Goal: Task Accomplishment & Management: Manage account settings

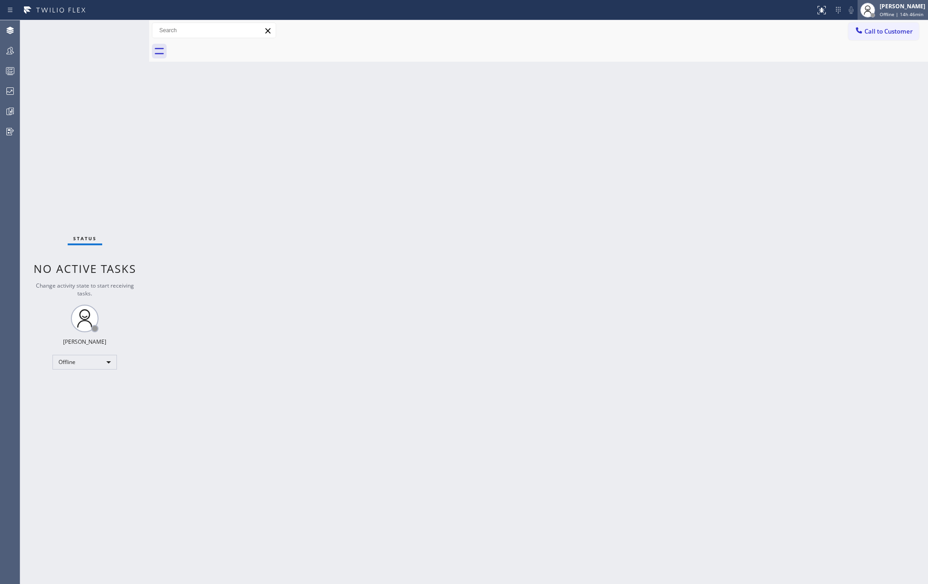
click at [696, 11] on span "Offline | 14h 46min" at bounding box center [902, 14] width 44 height 6
click at [696, 64] on button "Unavailable" at bounding box center [882, 61] width 92 height 12
click at [10, 69] on icon at bounding box center [10, 70] width 11 height 11
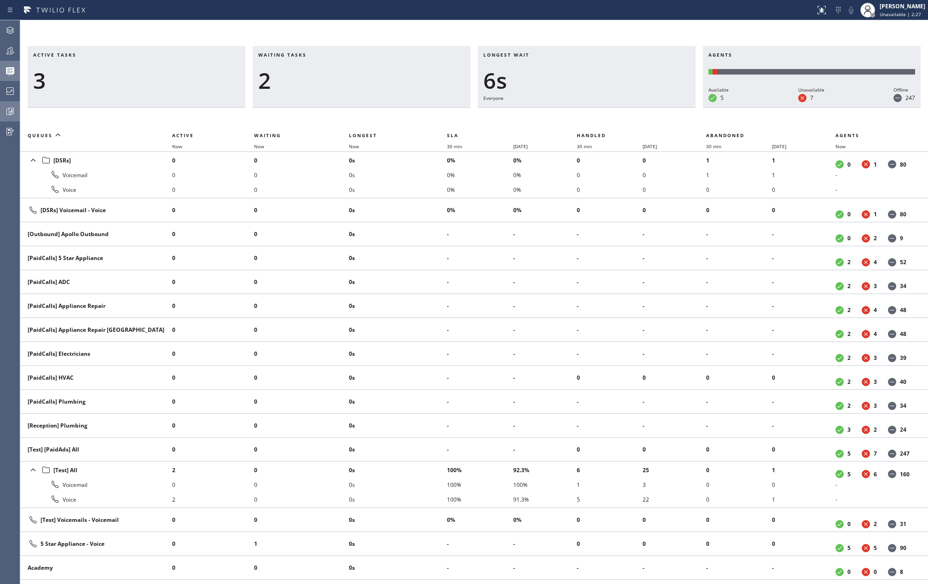
click at [7, 113] on icon at bounding box center [10, 111] width 11 height 11
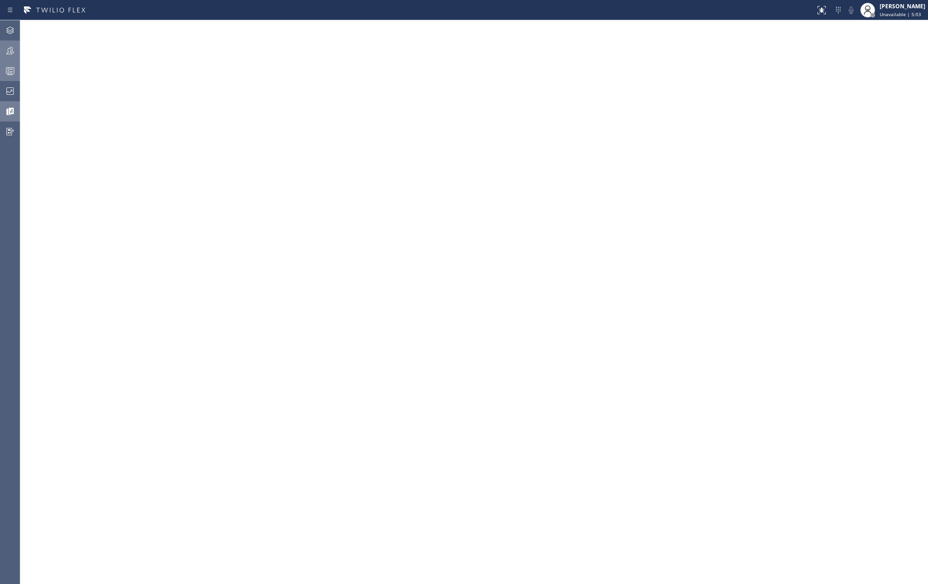
click at [8, 48] on icon at bounding box center [10, 50] width 11 height 11
click at [696, 47] on button "Filter" at bounding box center [895, 42] width 49 height 15
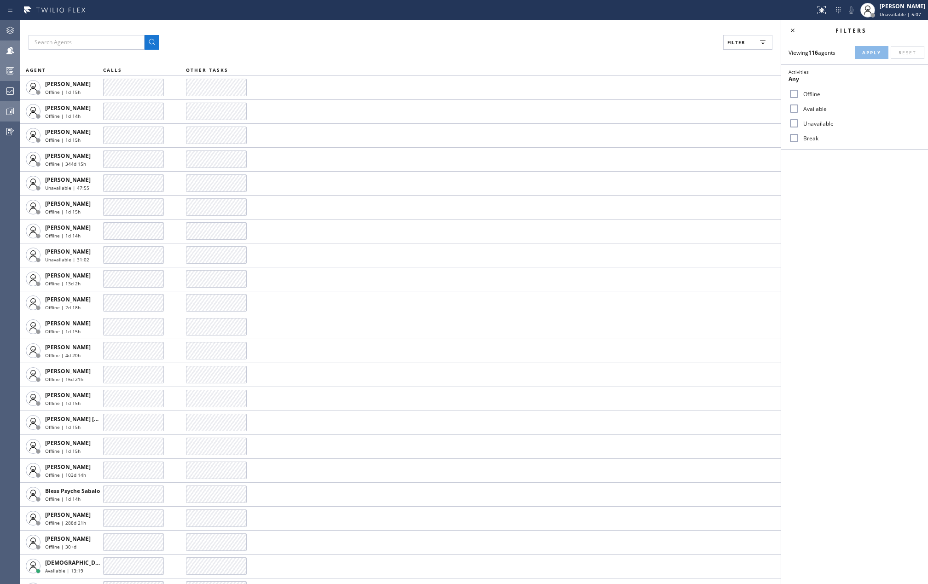
click at [696, 107] on input "Available" at bounding box center [794, 108] width 11 height 11
checkbox input "true"
click at [696, 138] on input "Break" at bounding box center [794, 138] width 11 height 11
checkbox input "true"
click at [696, 53] on span "Apply" at bounding box center [871, 52] width 19 height 6
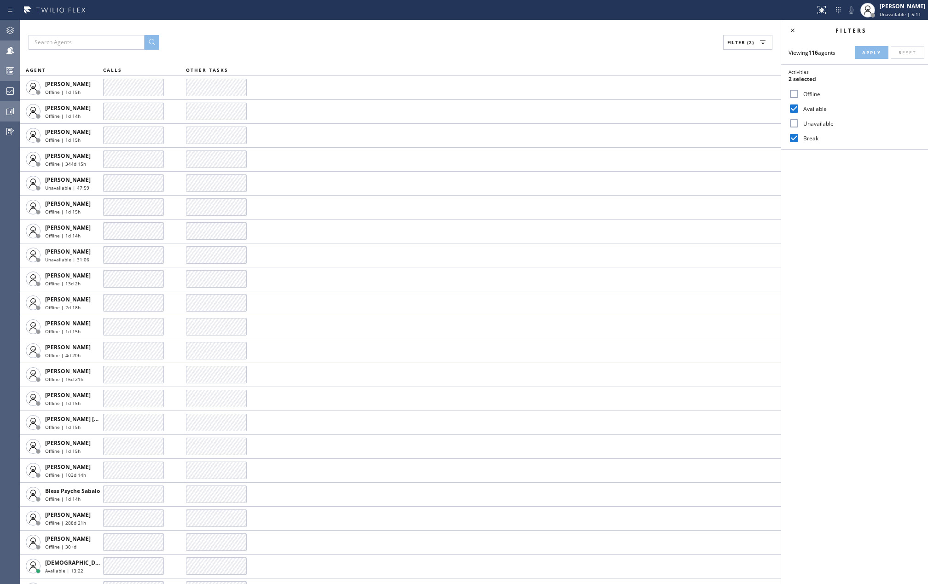
click at [696, 125] on input "Unavailable" at bounding box center [794, 123] width 11 height 11
checkbox input "true"
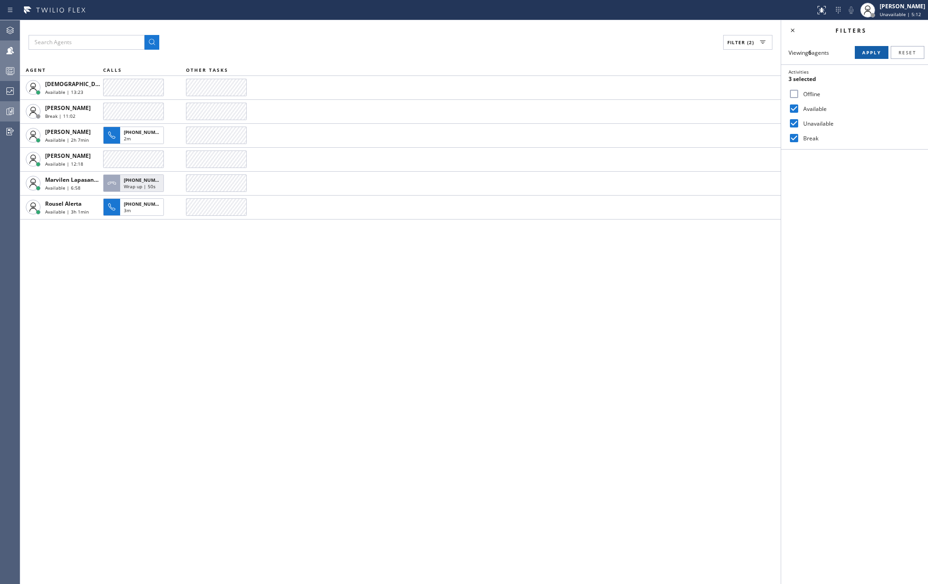
click at [696, 52] on span "Apply" at bounding box center [871, 52] width 19 height 6
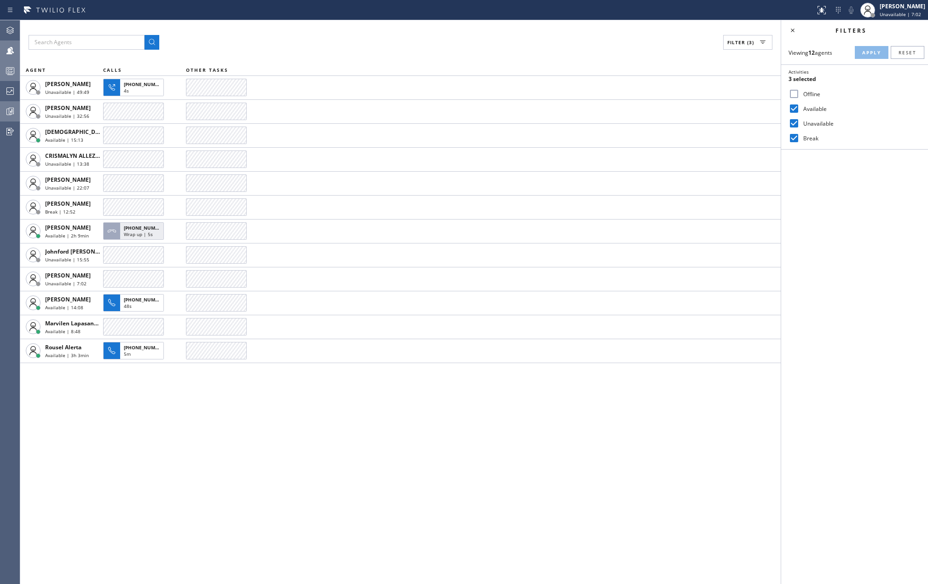
click at [206, 30] on div "Filter (3) AGENT CALLS OTHER TASKS Alynna Marie Pasumala Unavailable | 49:49 +1…" at bounding box center [400, 302] width 761 height 564
click at [696, 92] on input "Offline" at bounding box center [794, 93] width 11 height 11
click at [696, 58] on button "Apply" at bounding box center [872, 52] width 34 height 13
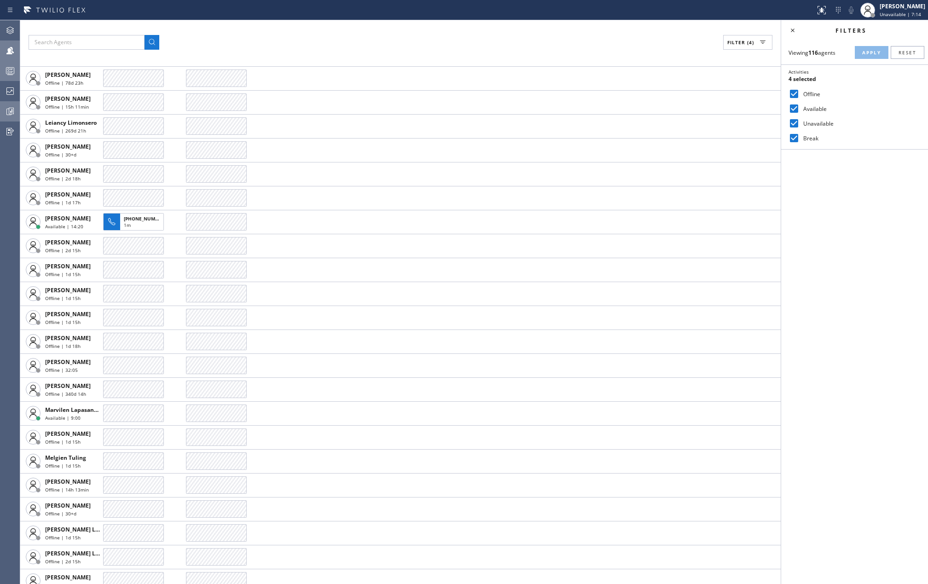
scroll to position [1596, 0]
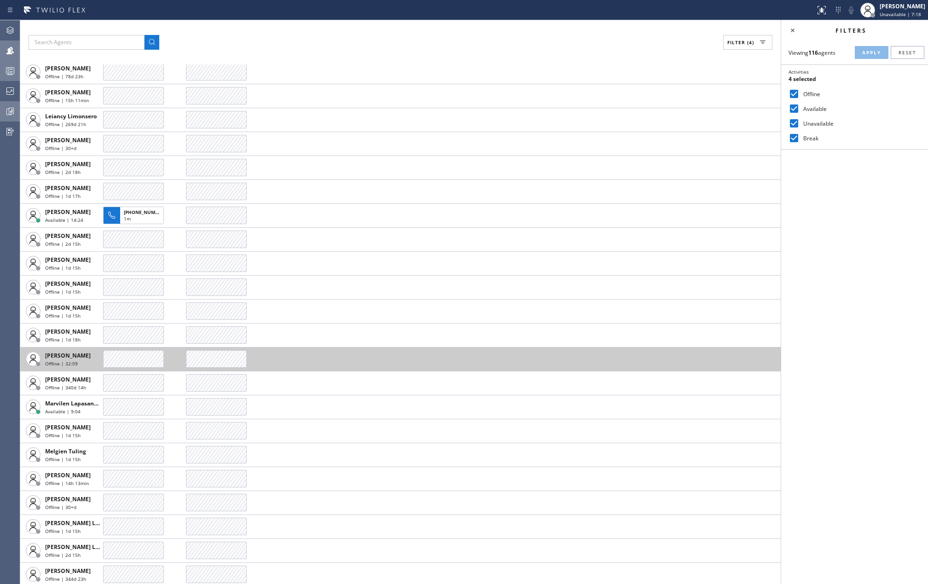
click at [135, 359] on div at bounding box center [133, 358] width 61 height 17
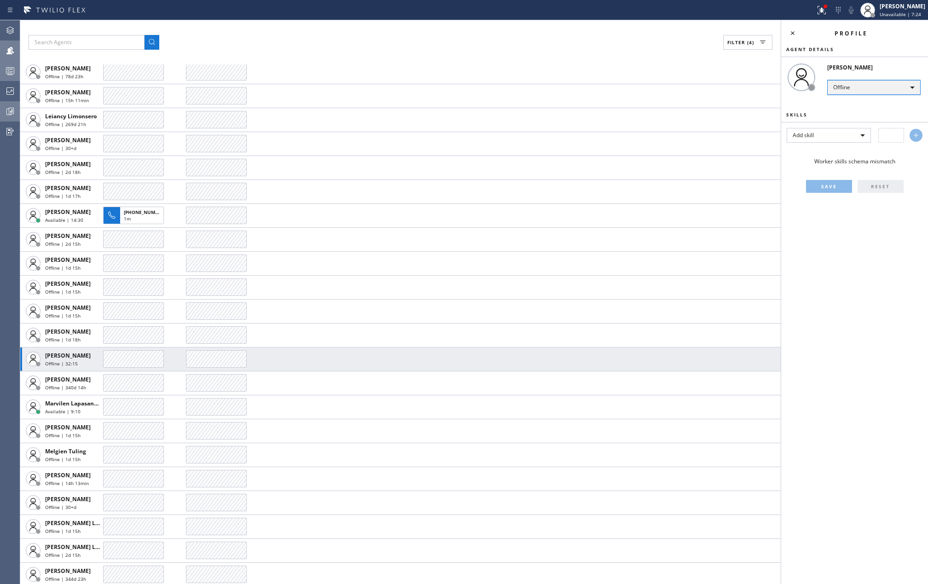
click at [696, 83] on div "Offline" at bounding box center [873, 87] width 93 height 15
click at [696, 129] on li "Break" at bounding box center [873, 134] width 91 height 11
click at [696, 30] on icon at bounding box center [792, 33] width 11 height 11
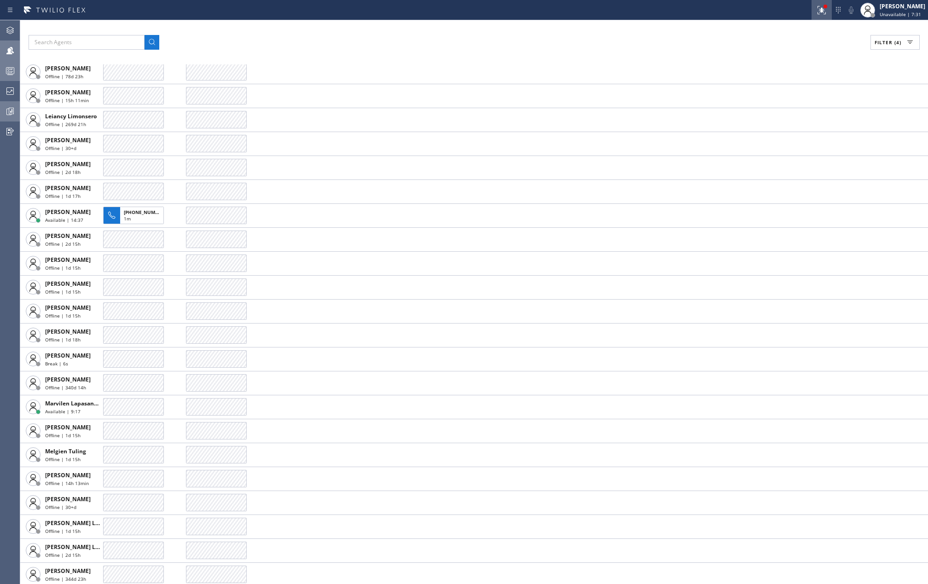
click at [696, 12] on icon at bounding box center [821, 10] width 11 height 11
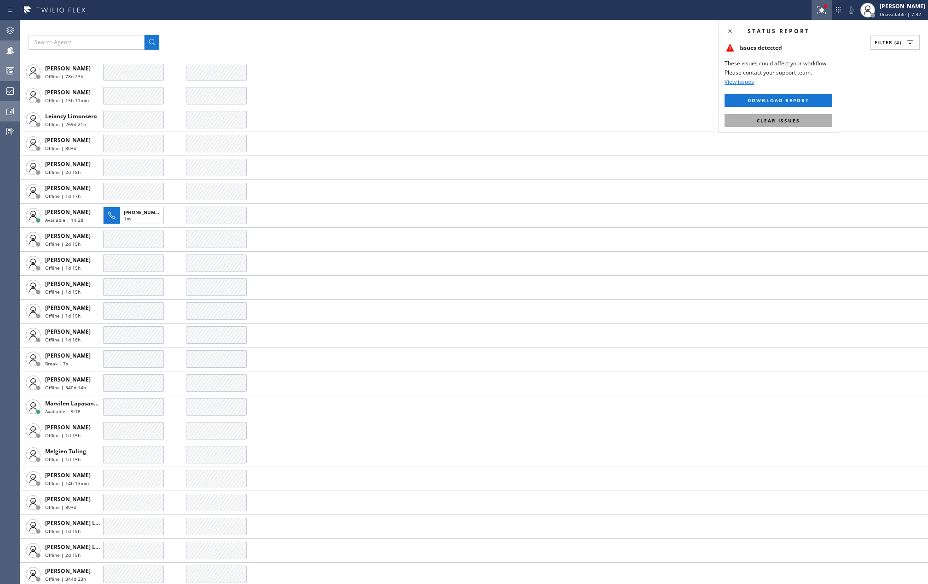
click at [696, 118] on span "Clear issues" at bounding box center [778, 120] width 43 height 6
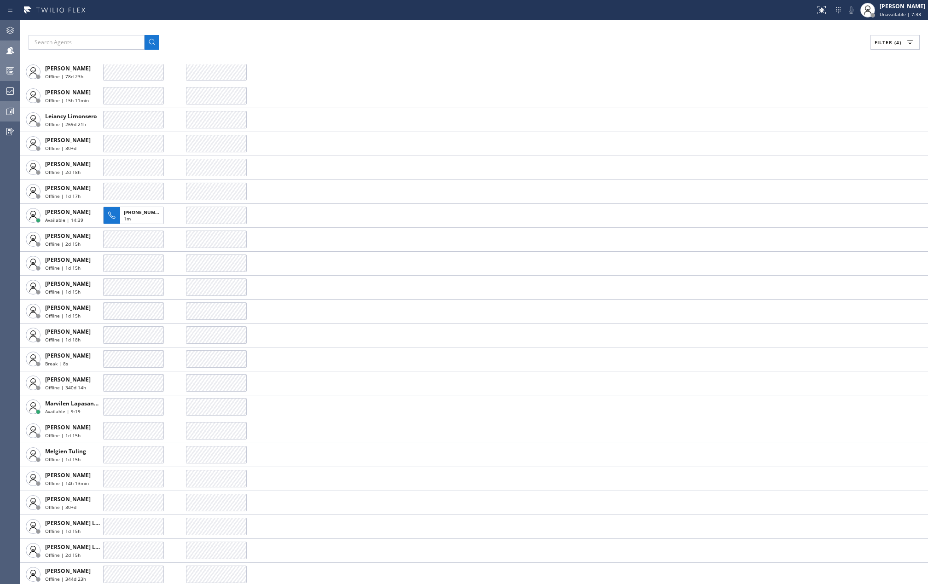
click at [696, 41] on span "Filter (4)" at bounding box center [888, 42] width 27 height 6
click at [696, 89] on input "Offline" at bounding box center [794, 93] width 11 height 11
checkbox input "false"
click at [696, 51] on span "Apply" at bounding box center [871, 52] width 19 height 6
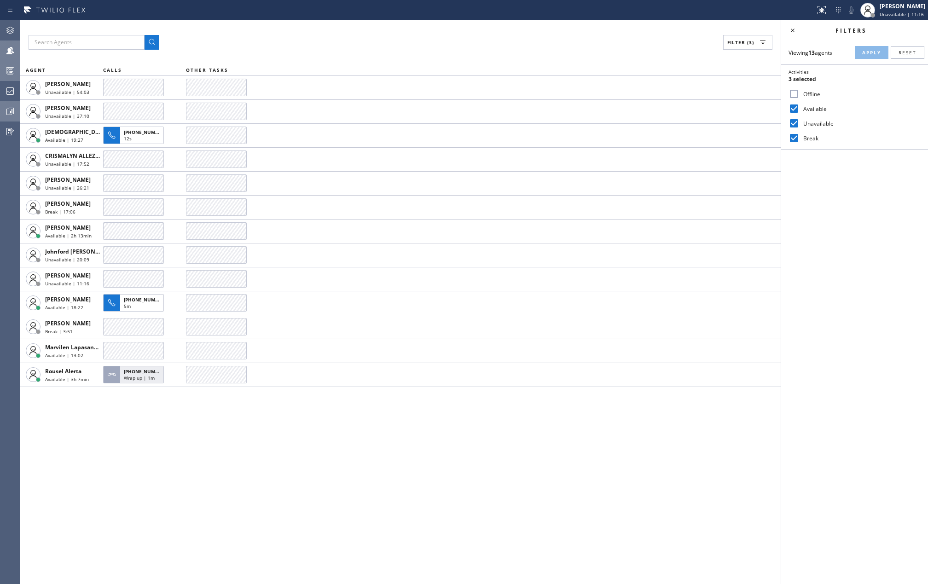
click at [10, 63] on div at bounding box center [10, 71] width 20 height 18
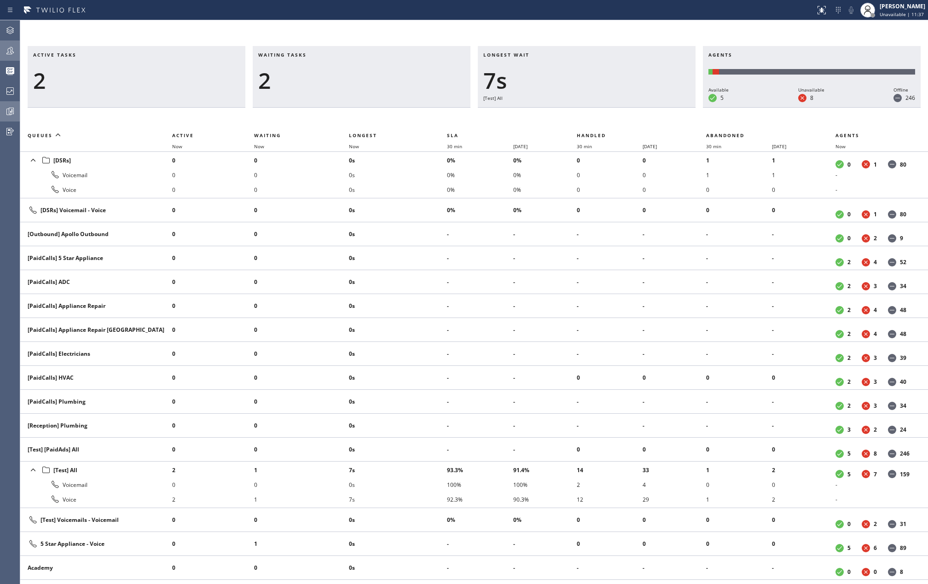
click at [5, 50] on icon at bounding box center [10, 50] width 11 height 11
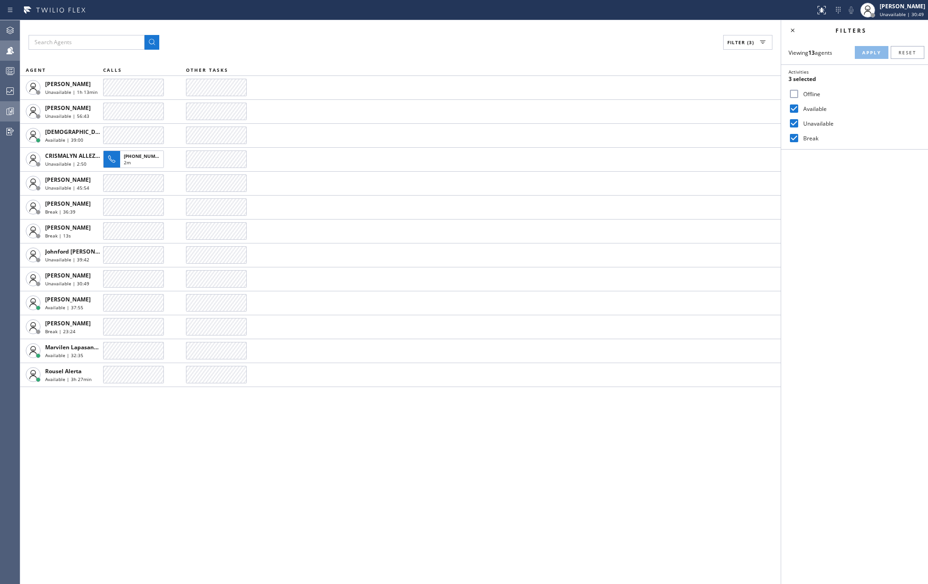
click at [285, 35] on div "Filter (3)" at bounding box center [401, 42] width 744 height 15
click at [10, 68] on rect at bounding box center [10, 71] width 8 height 6
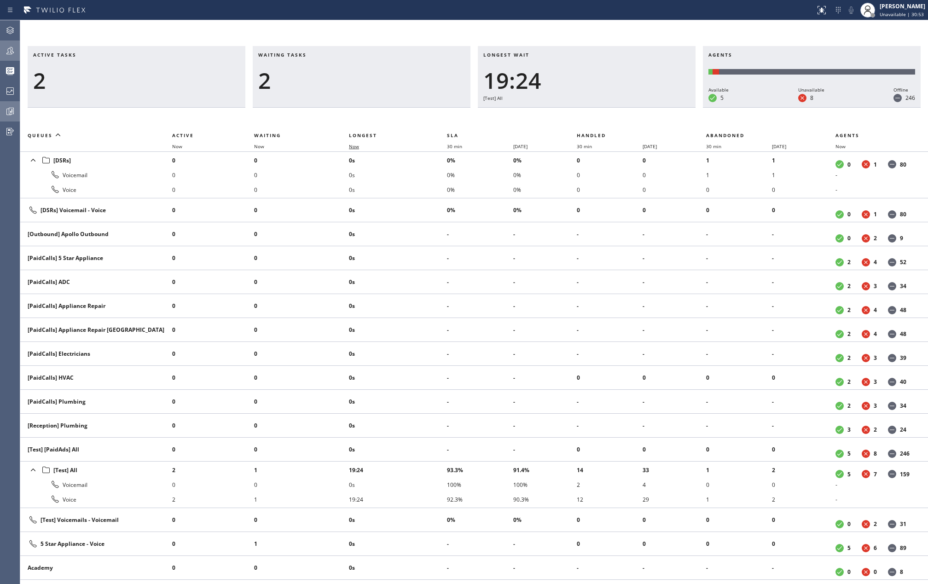
click at [356, 148] on span "Now" at bounding box center [354, 146] width 10 height 6
click at [9, 106] on icon at bounding box center [10, 111] width 11 height 11
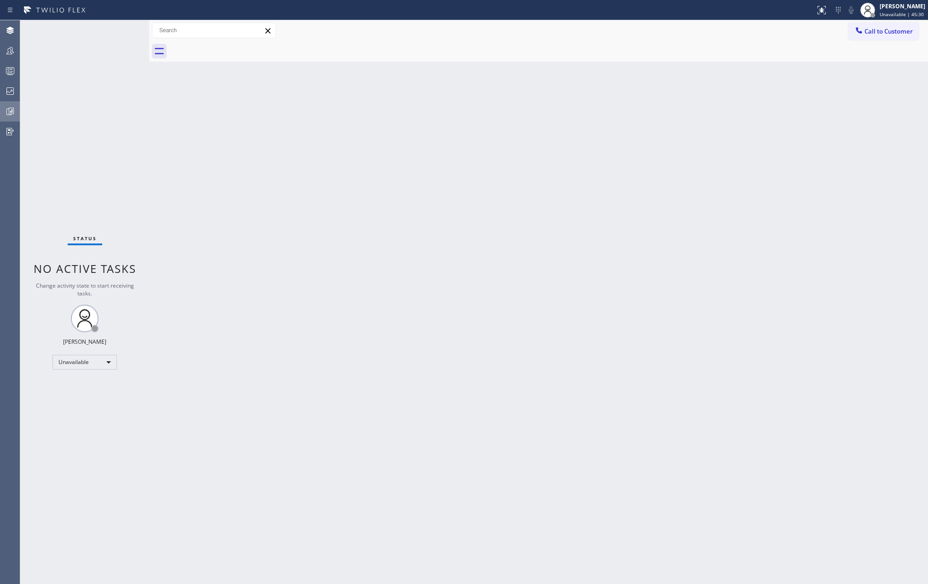
click at [11, 115] on icon at bounding box center [10, 111] width 7 height 7
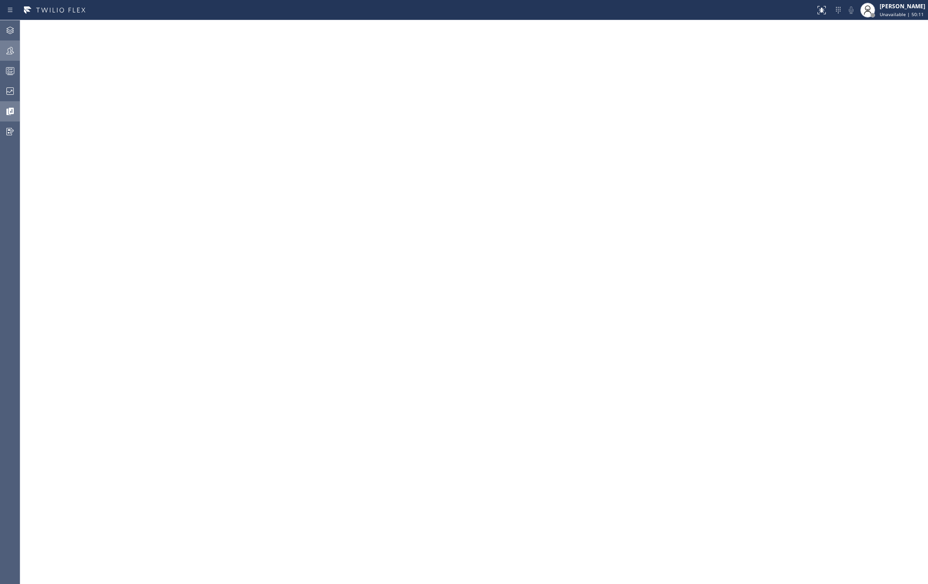
click at [13, 52] on icon at bounding box center [9, 50] width 7 height 7
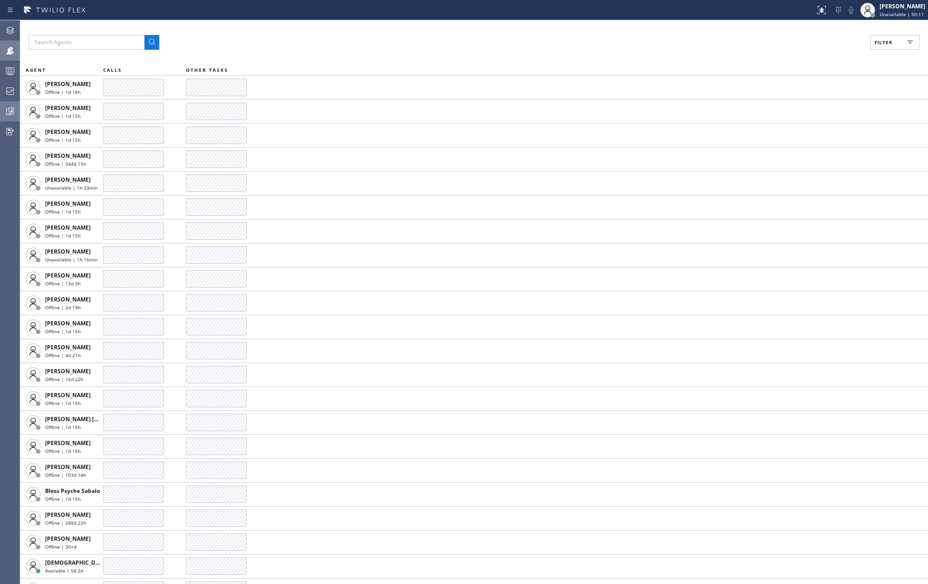
click at [879, 45] on span "Filter" at bounding box center [884, 42] width 18 height 6
click at [796, 105] on input "Available" at bounding box center [794, 108] width 11 height 11
checkbox input "true"
click at [868, 52] on span "Apply" at bounding box center [871, 52] width 19 height 6
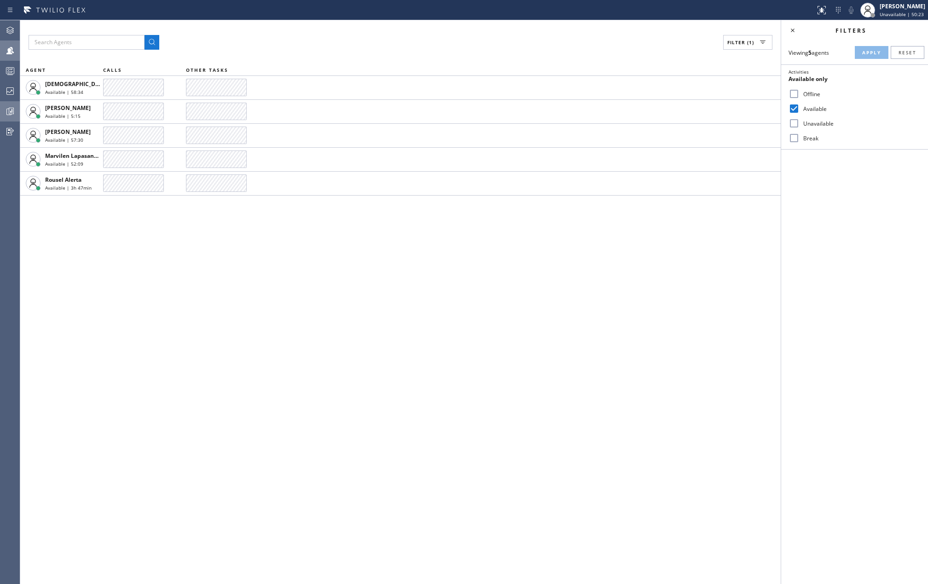
click at [798, 137] on input "Break" at bounding box center [794, 138] width 11 height 11
checkbox input "true"
click at [873, 53] on span "Apply" at bounding box center [871, 52] width 19 height 6
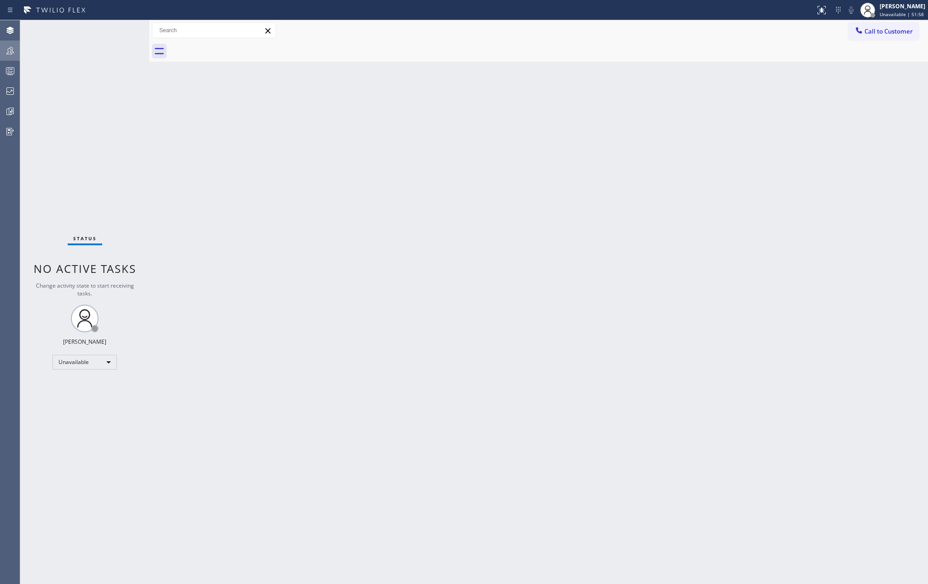
click at [16, 51] on div at bounding box center [10, 50] width 20 height 11
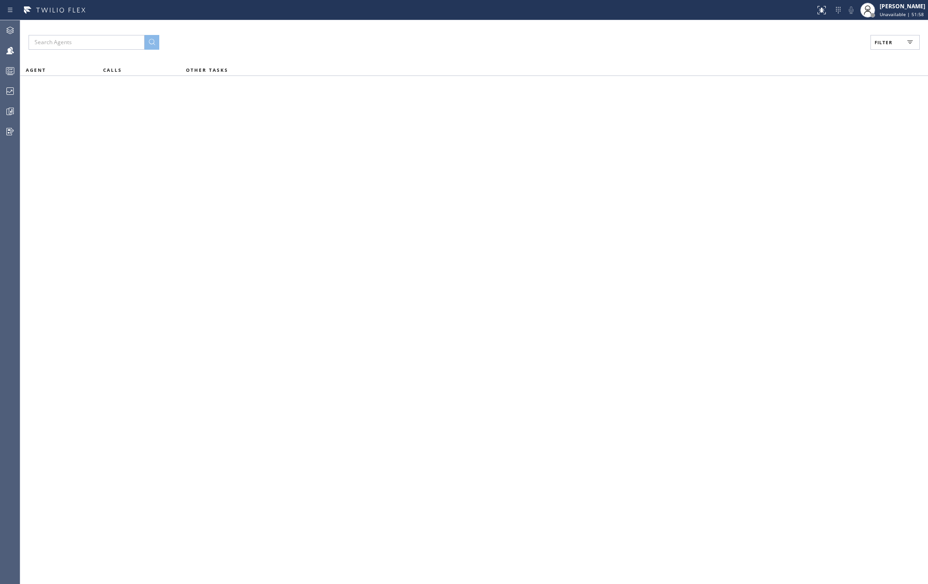
click at [887, 41] on span "Filter" at bounding box center [884, 42] width 18 height 6
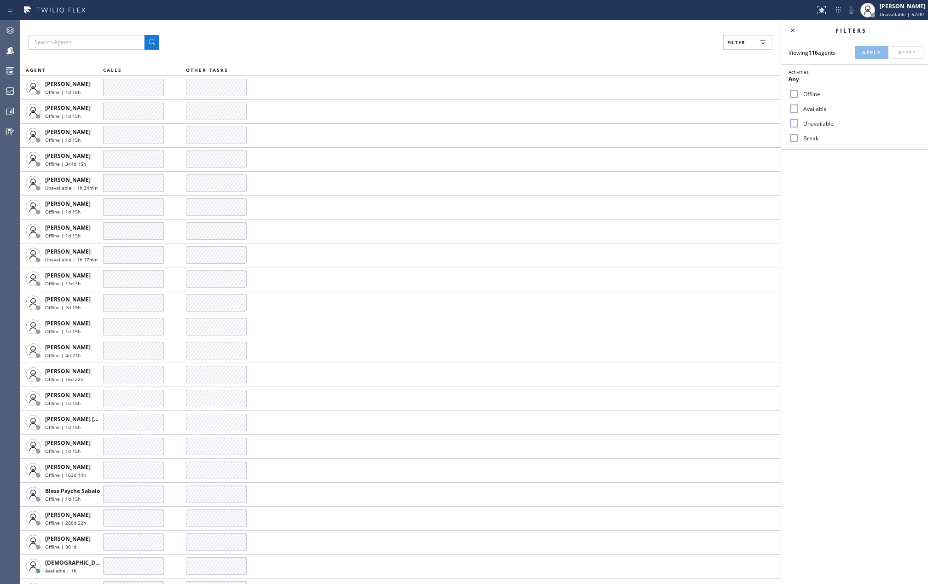
click at [791, 109] on input "Available" at bounding box center [794, 108] width 11 height 11
checkbox input "true"
click at [798, 121] on input "Unavailable" at bounding box center [794, 123] width 11 height 11
checkbox input "true"
click at [797, 139] on input "Break" at bounding box center [794, 138] width 11 height 11
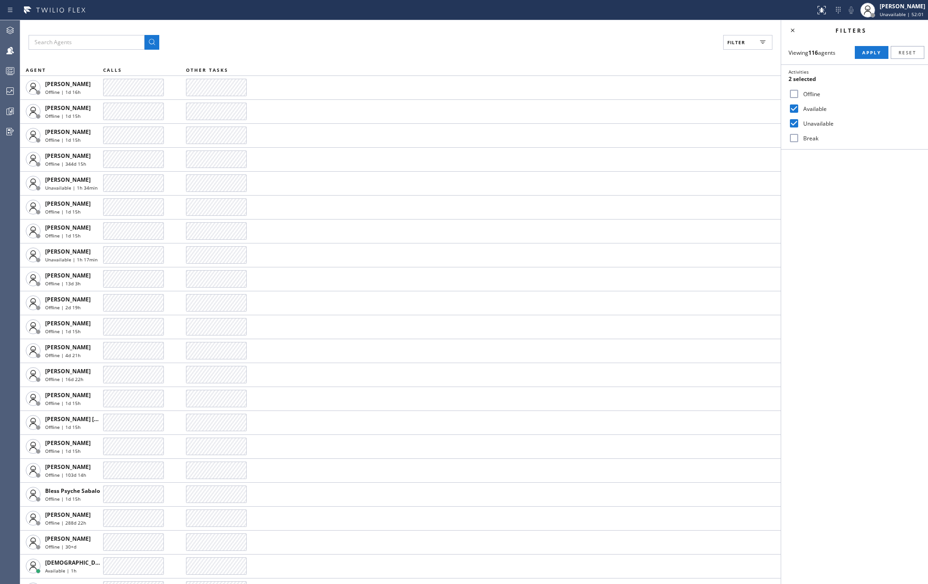
checkbox input "true"
click at [868, 47] on button "Apply" at bounding box center [872, 52] width 34 height 13
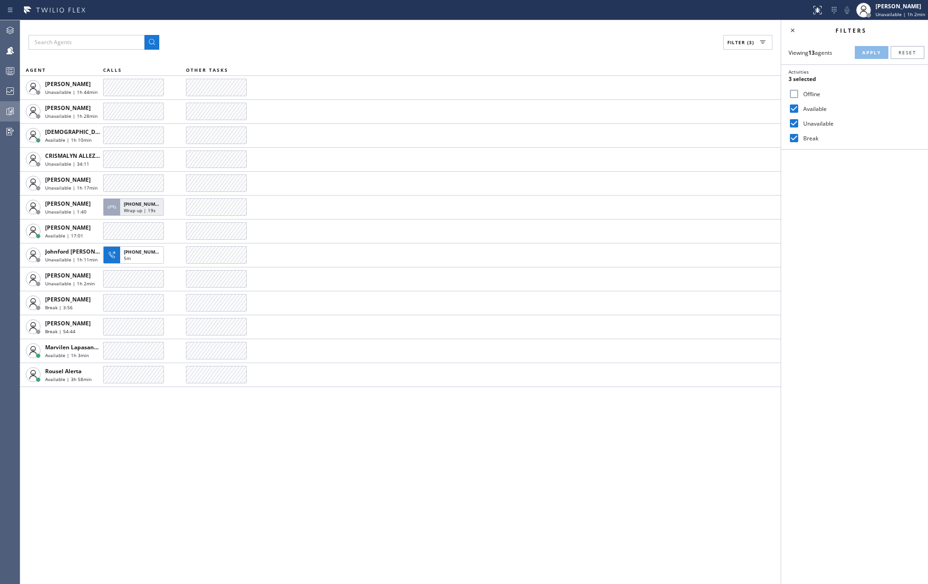
click at [11, 107] on icon at bounding box center [10, 111] width 11 height 11
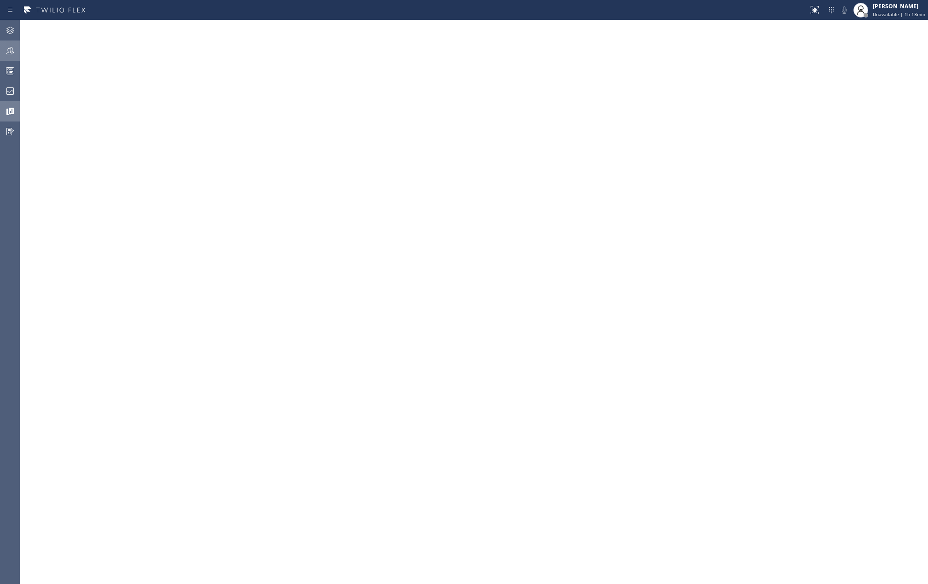
click at [12, 47] on icon at bounding box center [10, 50] width 11 height 11
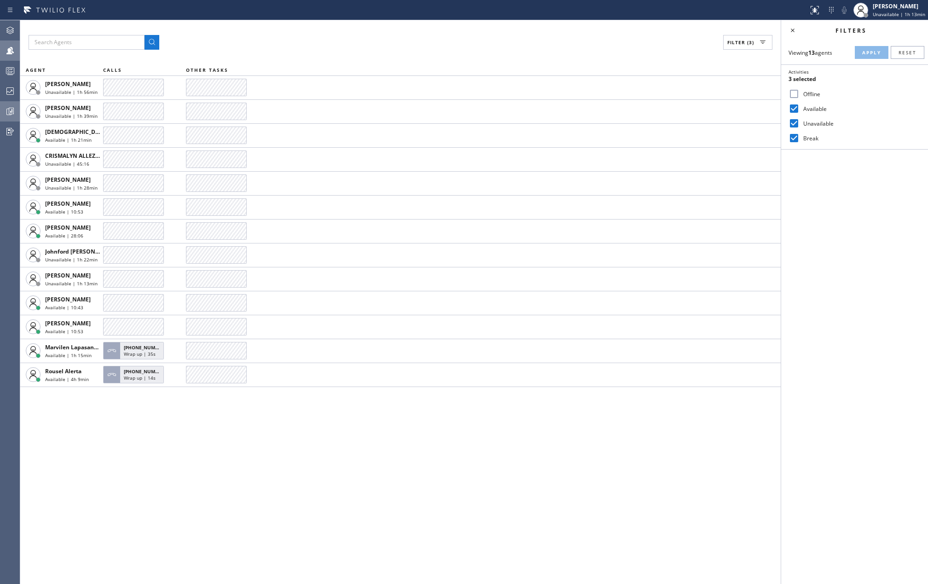
click at [496, 413] on div "Filter (3) AGENT CALLS OTHER TASKS Alynna Marie Pasumala Unavailable | 1h 56min…" at bounding box center [400, 302] width 761 height 564
click at [10, 72] on icon at bounding box center [10, 70] width 11 height 11
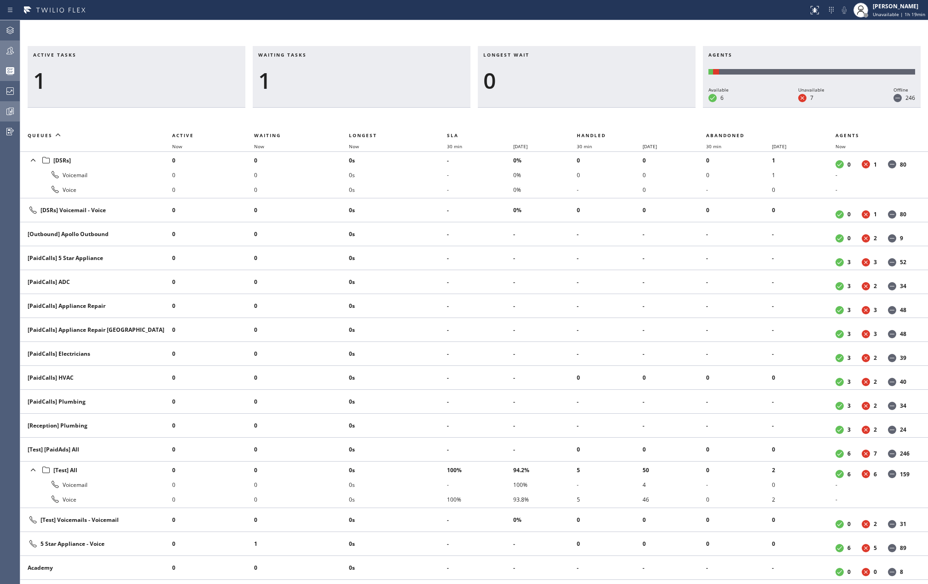
click at [5, 45] on icon at bounding box center [10, 50] width 11 height 11
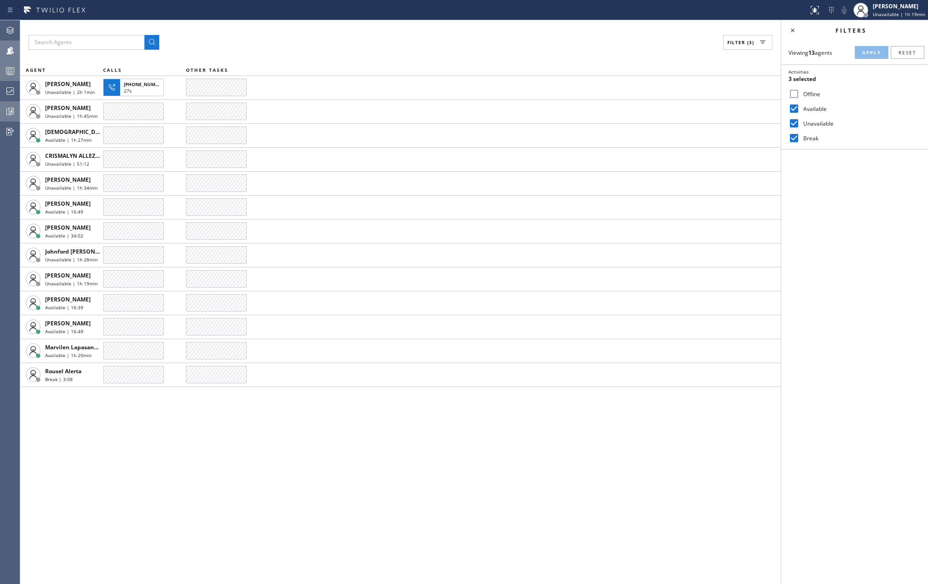
click at [10, 72] on icon at bounding box center [10, 72] width 5 height 6
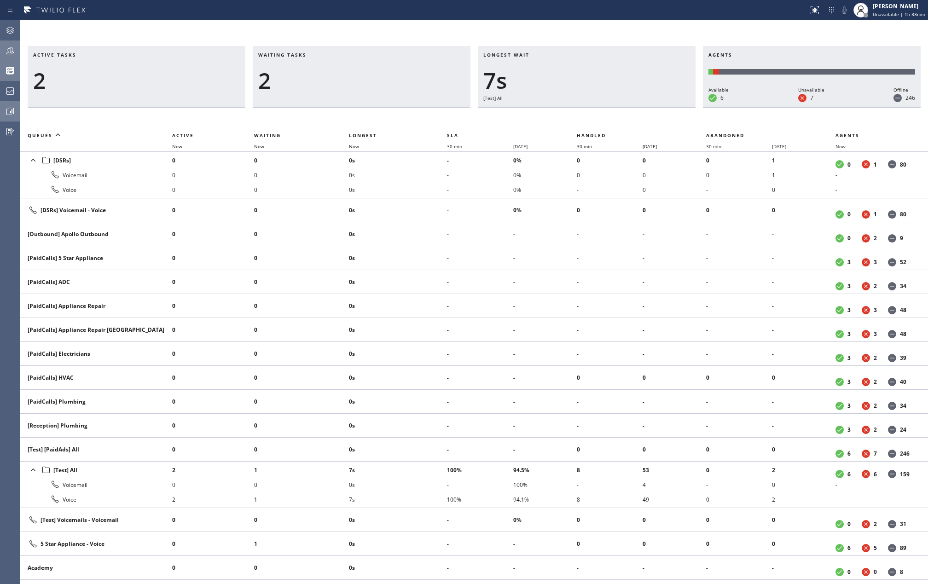
click at [13, 54] on icon at bounding box center [10, 50] width 11 height 11
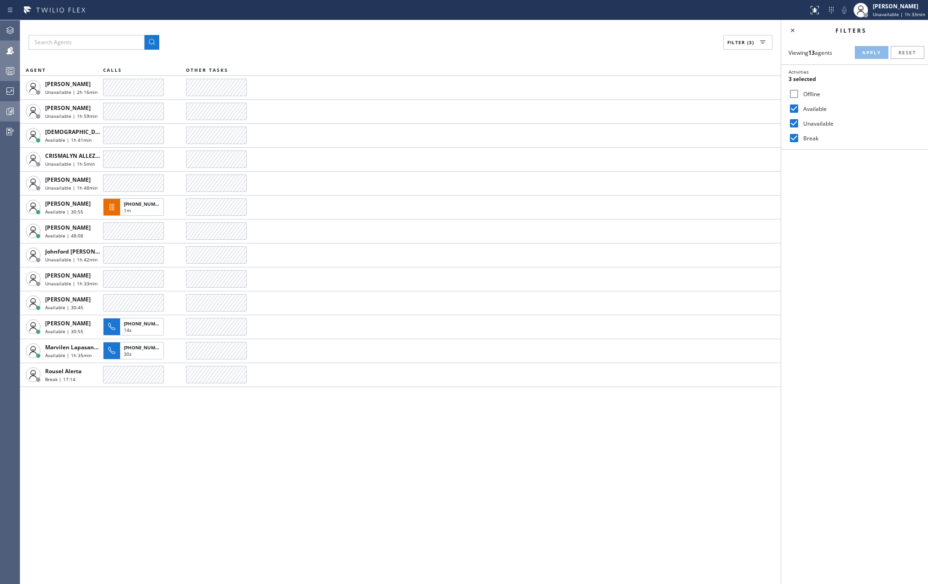
click at [5, 70] on icon at bounding box center [10, 70] width 11 height 11
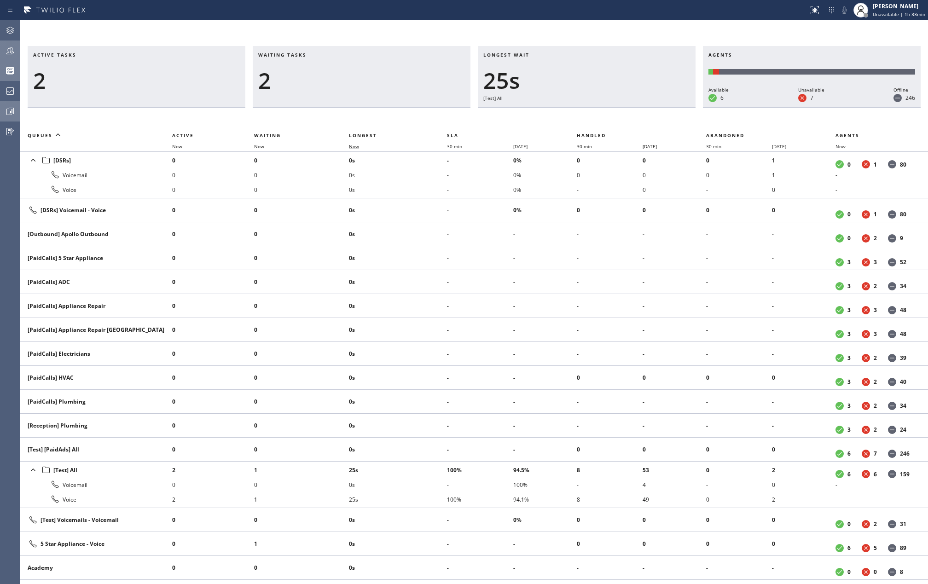
click at [362, 146] on span "Now" at bounding box center [359, 146] width 21 height 6
click at [6, 50] on icon at bounding box center [10, 50] width 11 height 11
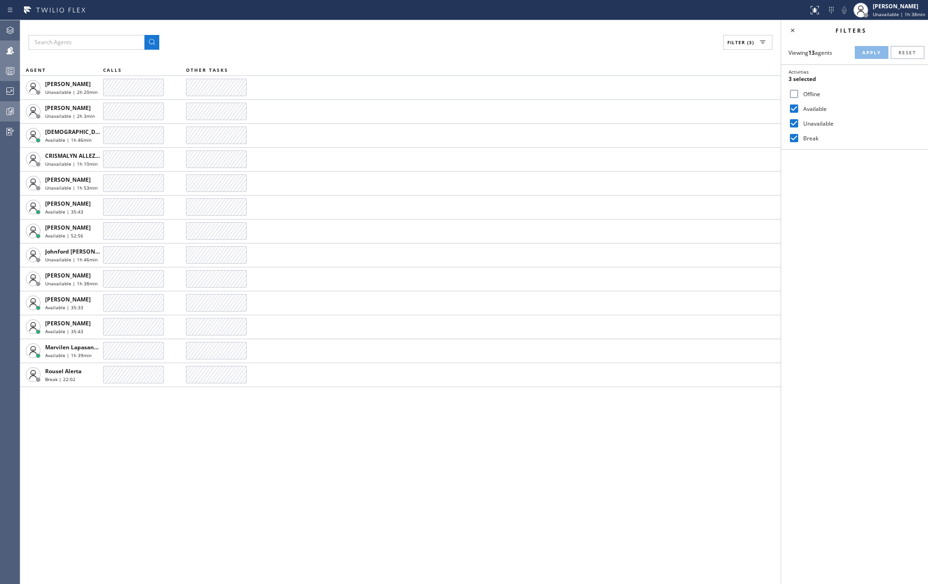
click at [465, 50] on div "Filter (3)" at bounding box center [401, 42] width 744 height 15
click at [15, 109] on icon at bounding box center [10, 111] width 11 height 11
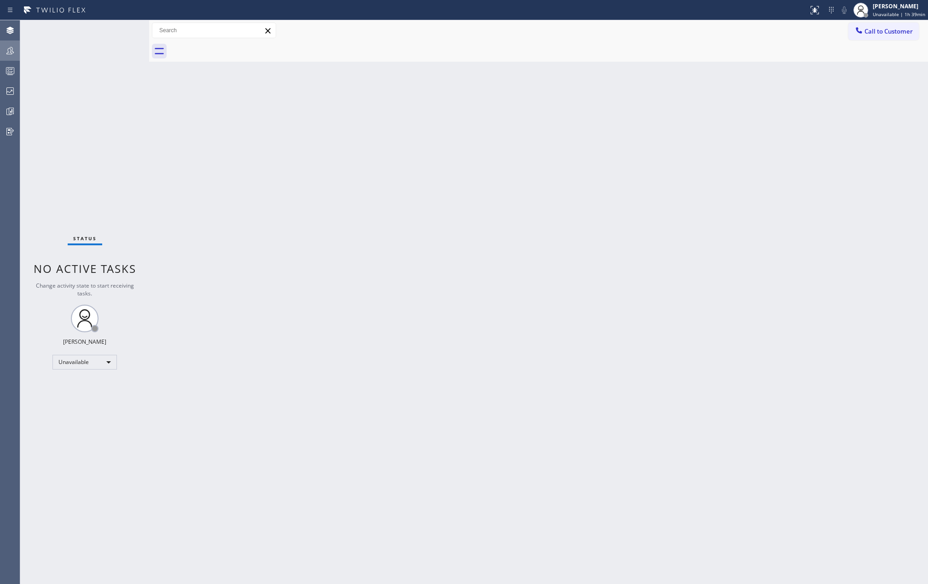
click at [11, 52] on icon at bounding box center [10, 50] width 11 height 11
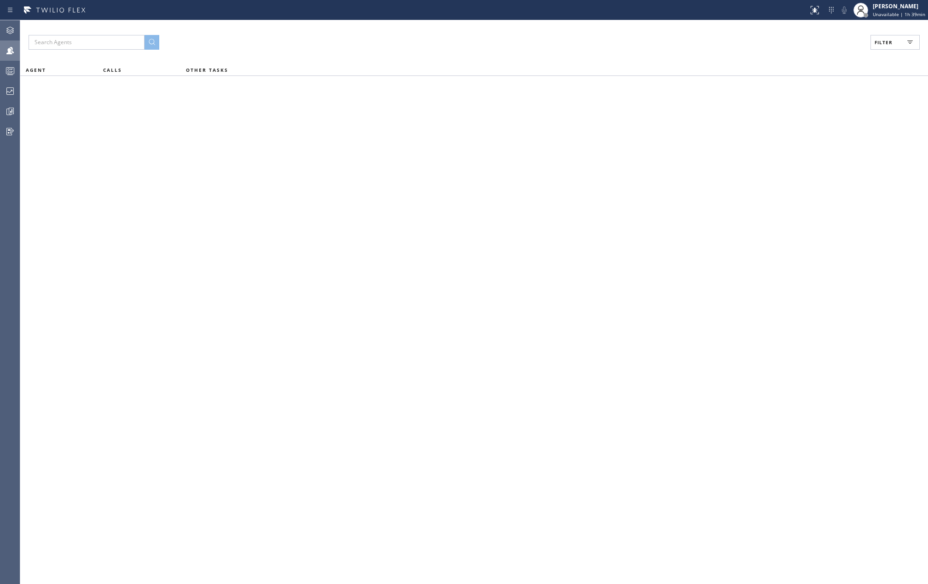
click at [887, 43] on span "Filter" at bounding box center [884, 42] width 18 height 6
click at [0, 0] on input "Available" at bounding box center [0, 0] width 0 height 0
checkbox input "true"
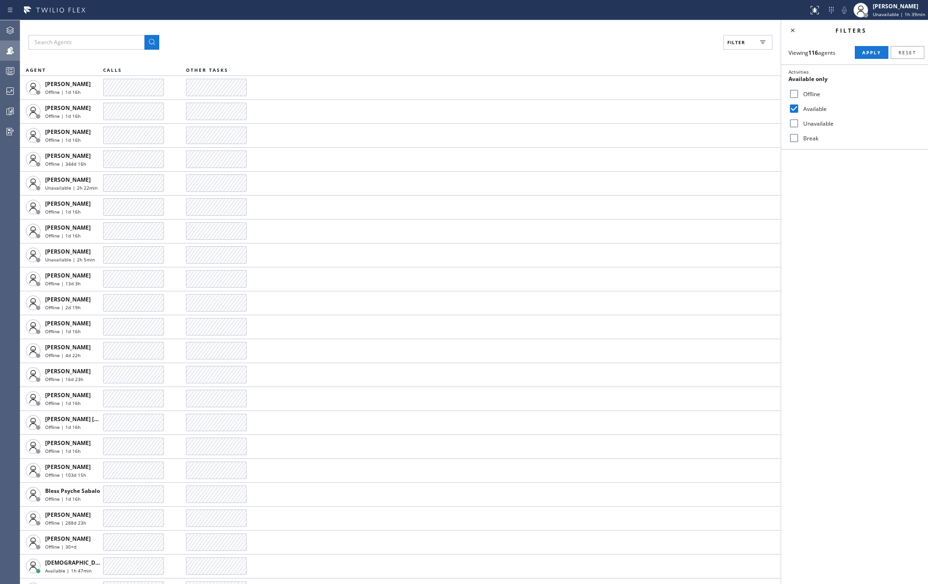
click at [799, 127] on input "Unavailable" at bounding box center [794, 123] width 11 height 11
checkbox input "true"
click at [798, 137] on input "Break" at bounding box center [794, 138] width 11 height 11
checkbox input "true"
click at [870, 52] on span "Apply" at bounding box center [871, 52] width 19 height 6
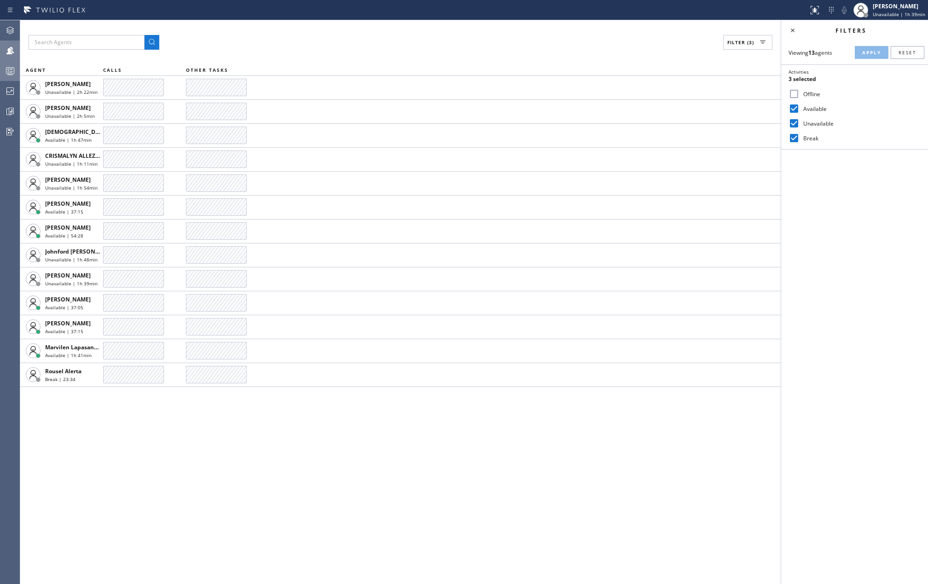
click at [8, 67] on icon at bounding box center [10, 70] width 11 height 11
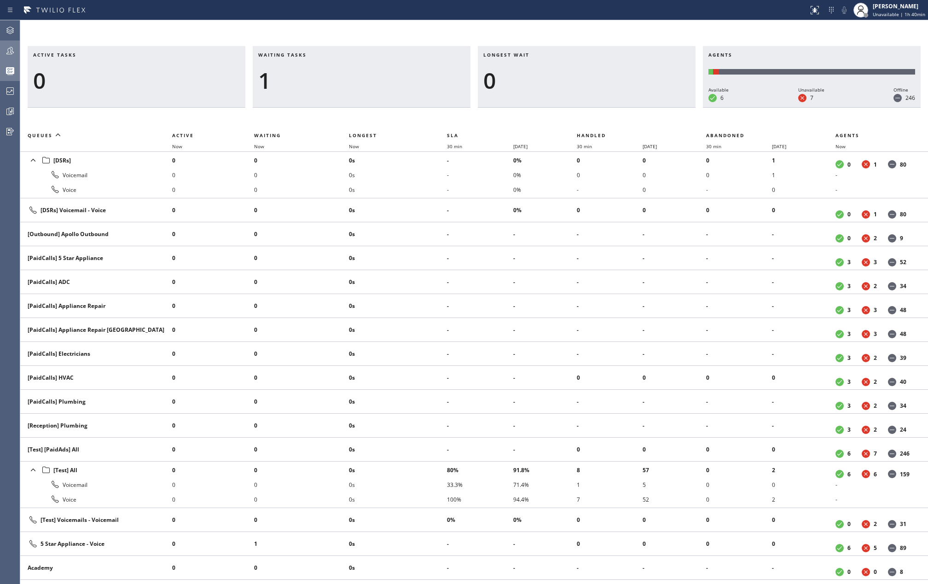
click at [482, 37] on div "Active tasks 0 Waiting tasks 1 Longest wait 0 Agents Available 6 Unavailable 7 …" at bounding box center [474, 302] width 908 height 564
click at [17, 51] on div at bounding box center [10, 50] width 20 height 11
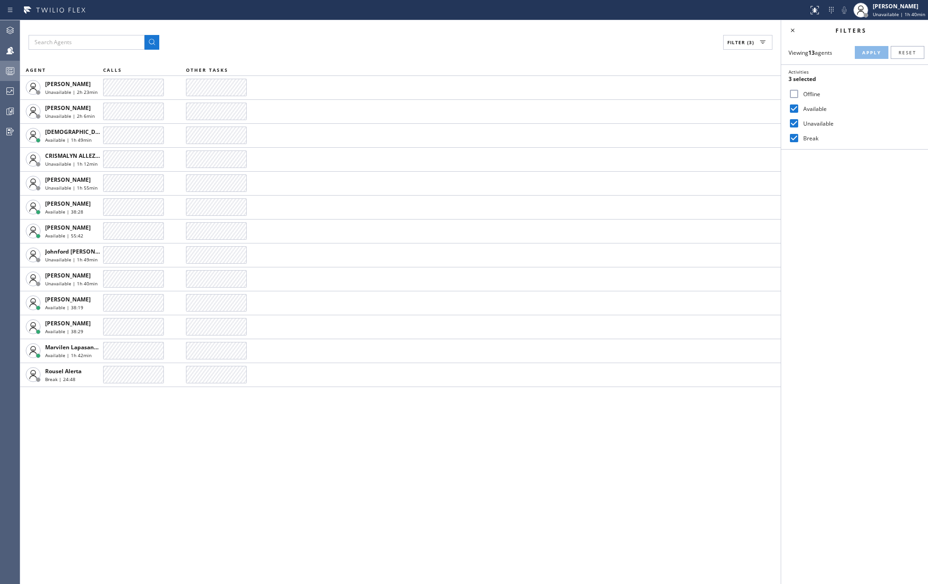
click at [5, 73] on icon at bounding box center [10, 70] width 11 height 11
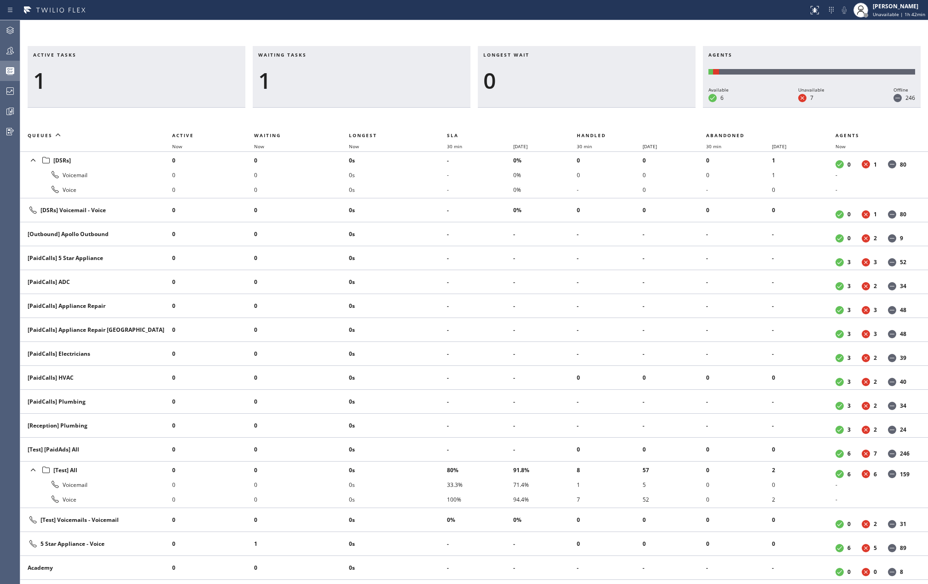
click at [569, 19] on div "Status report No issues detected If you experience an issue, please download th…" at bounding box center [464, 10] width 928 height 20
click at [6, 50] on icon at bounding box center [10, 50] width 11 height 11
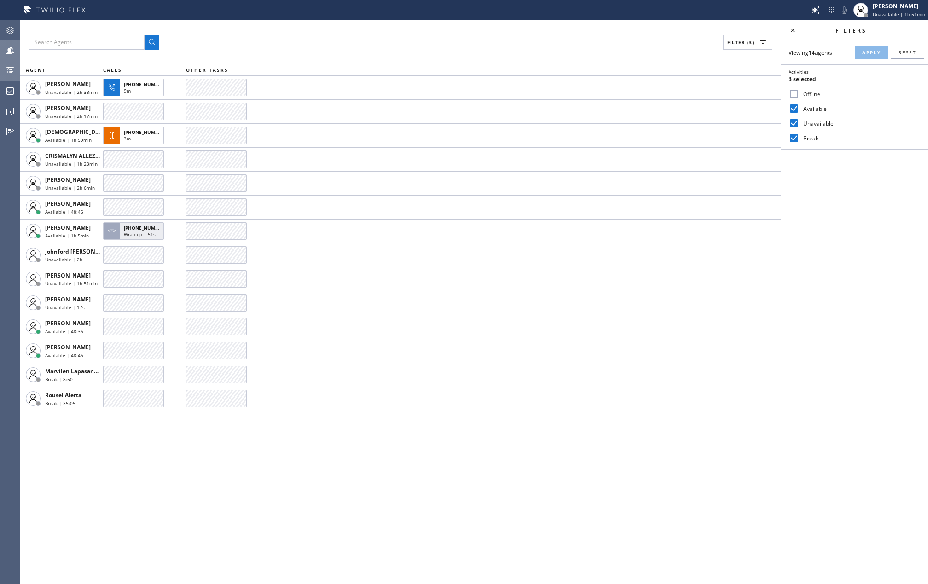
click at [0, 63] on div at bounding box center [10, 71] width 20 height 18
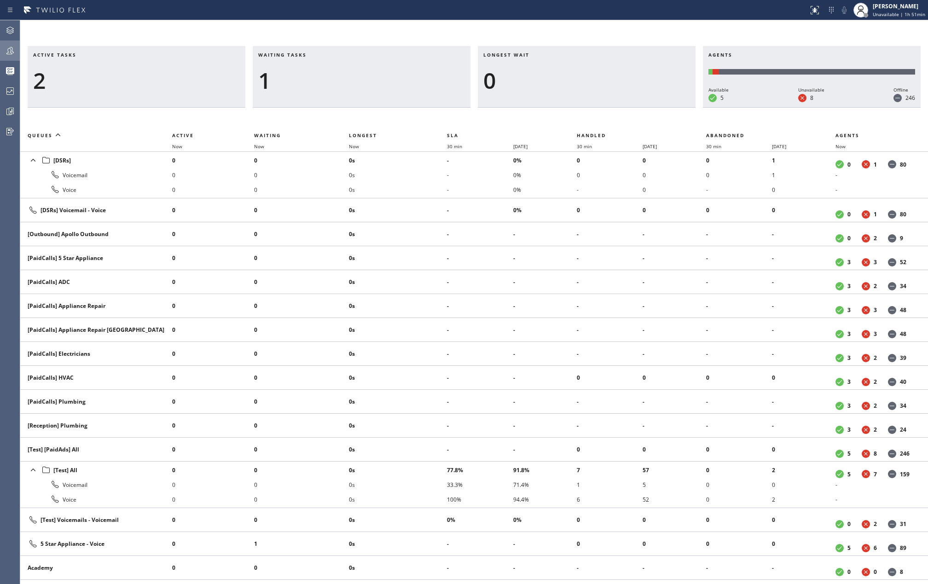
click at [365, 17] on div "Status report No issues detected If you experience an issue, please download th…" at bounding box center [464, 10] width 928 height 20
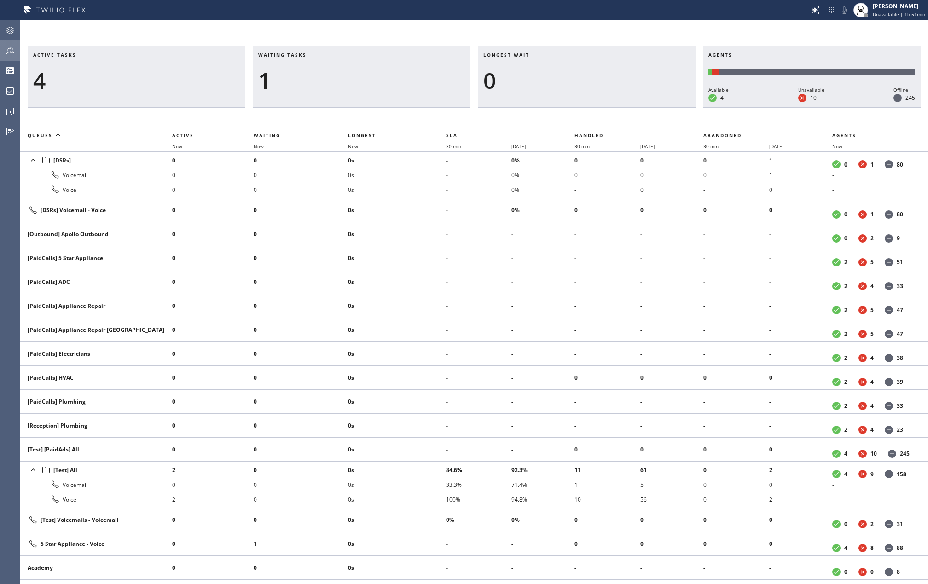
click at [10, 41] on div at bounding box center [10, 50] width 20 height 18
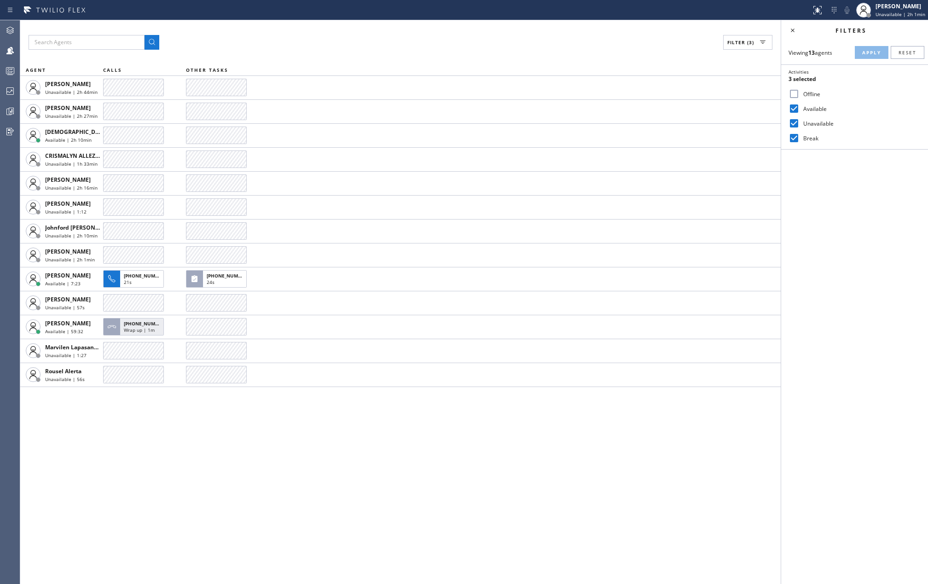
click at [9, 71] on circle at bounding box center [9, 72] width 2 height 2
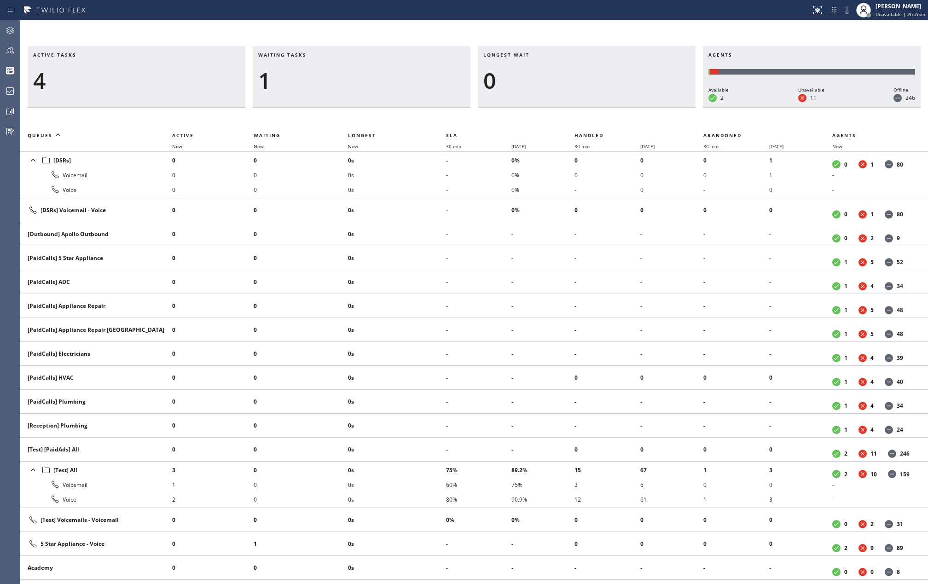
click at [2, 53] on div at bounding box center [10, 50] width 20 height 11
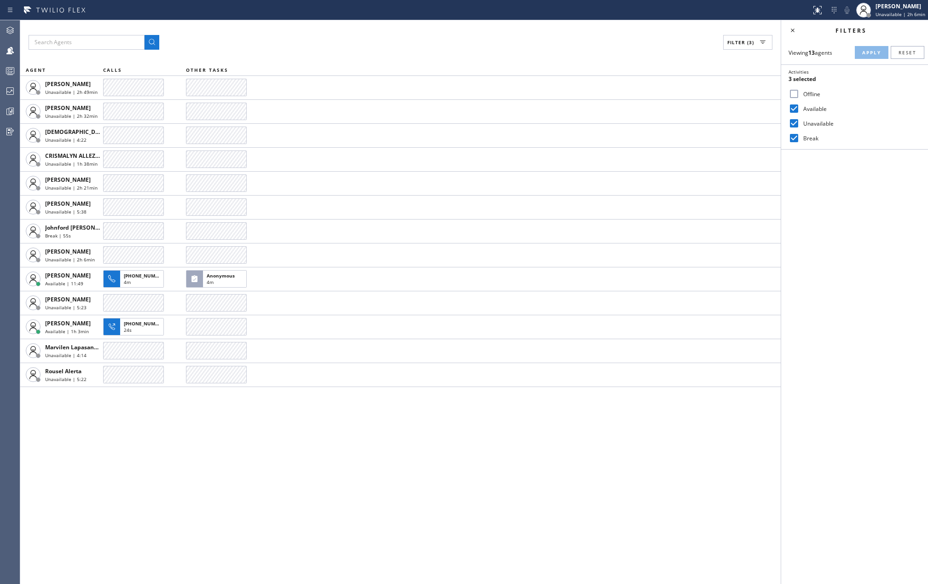
click at [164, 439] on div "Filter (3) AGENT CALLS OTHER TASKS [PERSON_NAME] Unavailable | 2h 49min [PERSON…" at bounding box center [400, 302] width 761 height 564
click at [543, 31] on div "Filter (3) AGENT CALLS OTHER TASKS [PERSON_NAME] Unavailable | 2h 49min [PERSON…" at bounding box center [400, 302] width 761 height 564
